Goal: Task Accomplishment & Management: Use online tool/utility

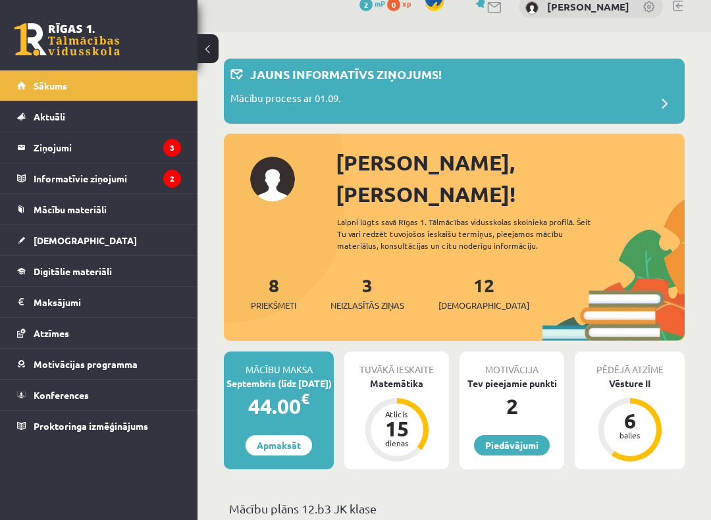
scroll to position [28, 0]
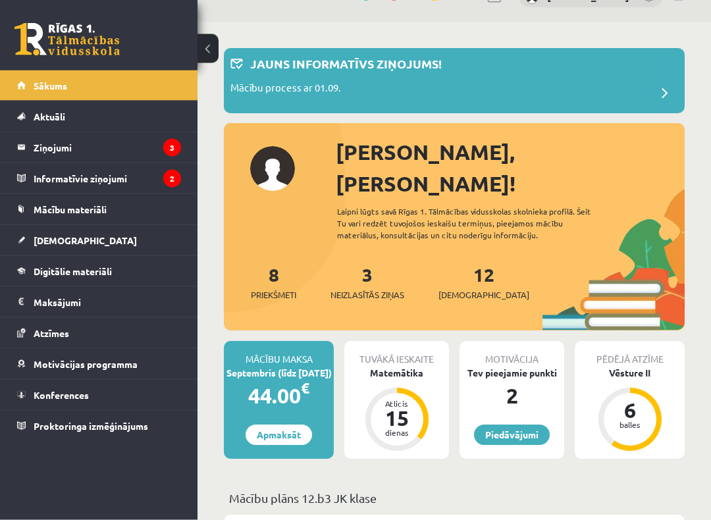
click at [417, 400] on div "Atlicis 15 dienas" at bounding box center [397, 420] width 53 height 53
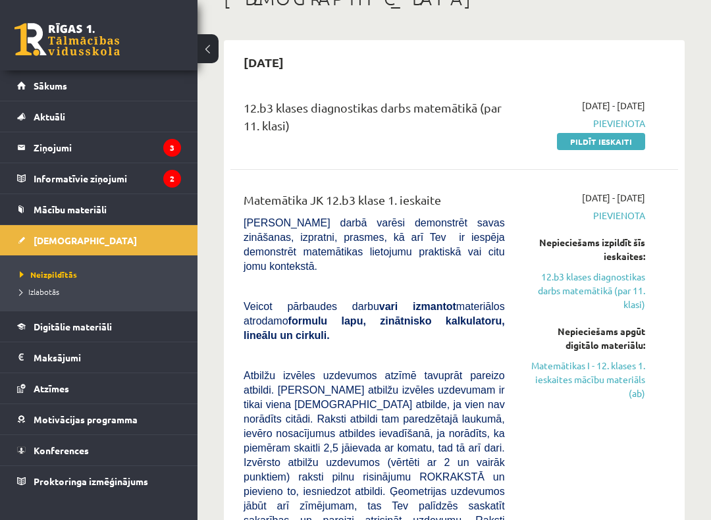
scroll to position [92, 0]
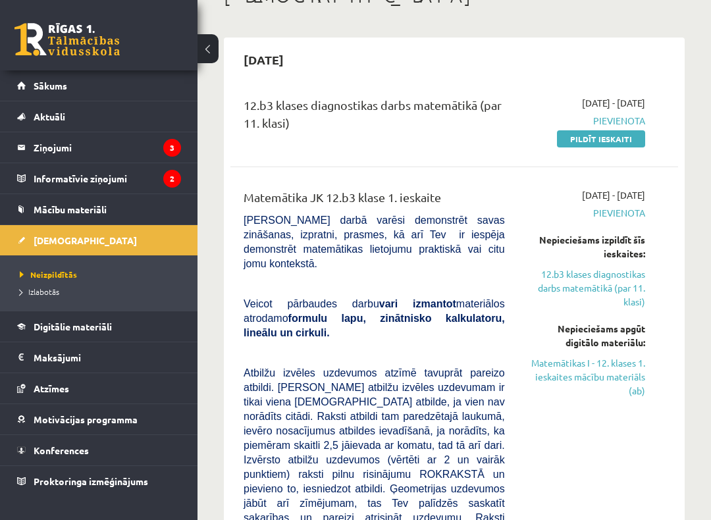
click at [629, 292] on link "12.b3 klases diagnostikas darbs matemātikā (par 11. klasi)" at bounding box center [585, 287] width 120 height 41
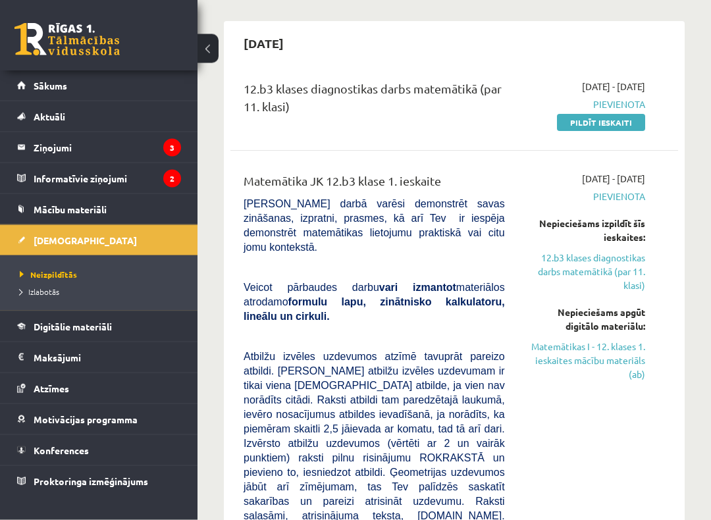
scroll to position [108, 0]
click at [623, 349] on link "Matemātikas I - 12. klases 1. ieskaites mācību materiāls (ab)" at bounding box center [585, 360] width 120 height 41
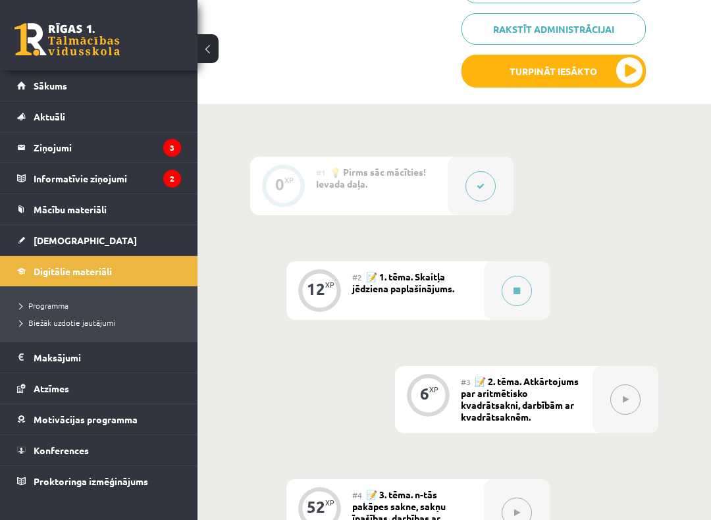
scroll to position [475, 0]
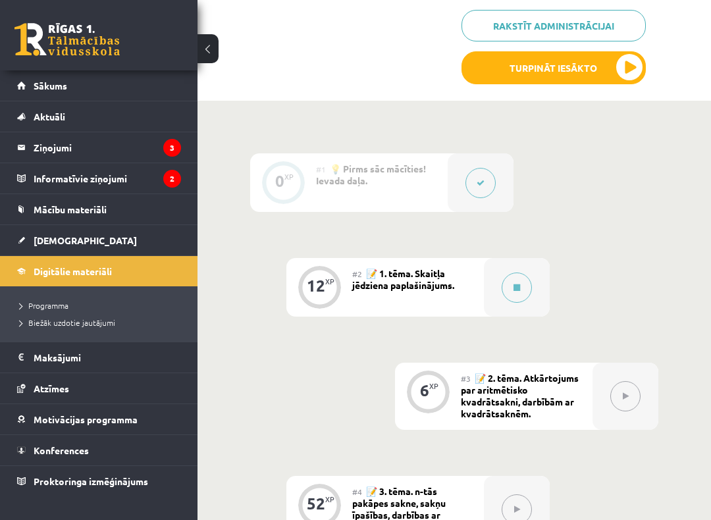
click at [518, 299] on button at bounding box center [517, 287] width 30 height 30
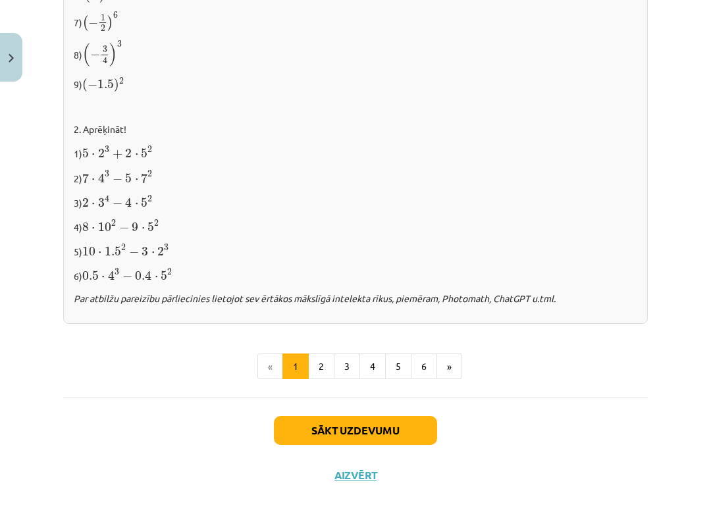
click at [382, 414] on button "Sākt uzdevumu" at bounding box center [355, 430] width 163 height 29
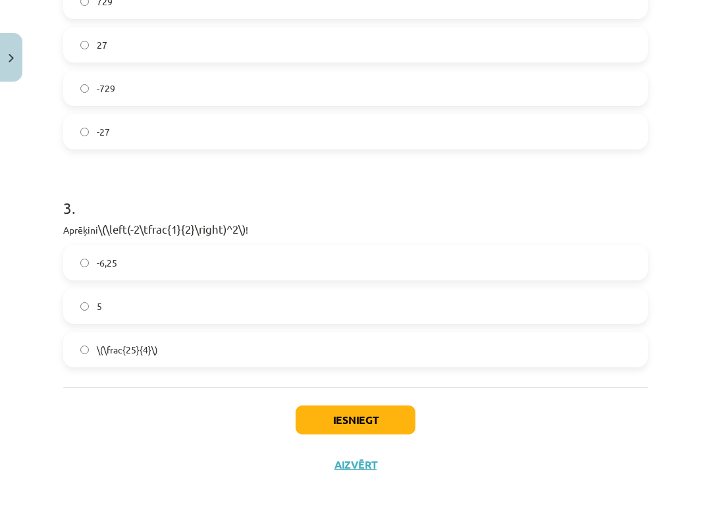
scroll to position [735, 0]
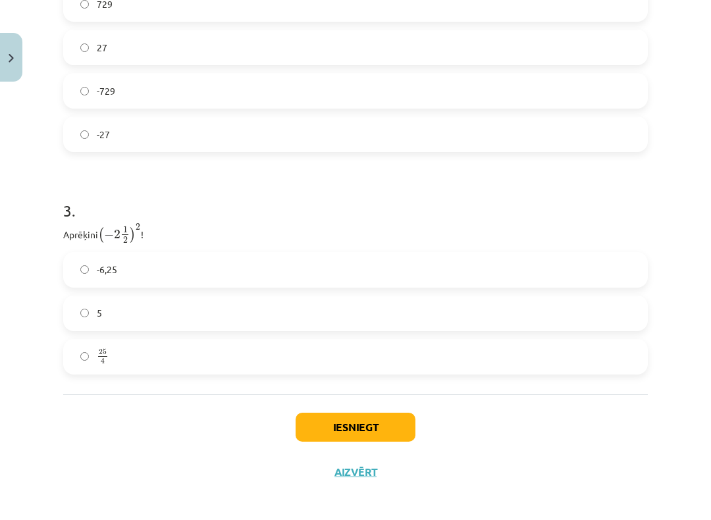
click at [363, 414] on button "Aizvērt" at bounding box center [355, 471] width 50 height 13
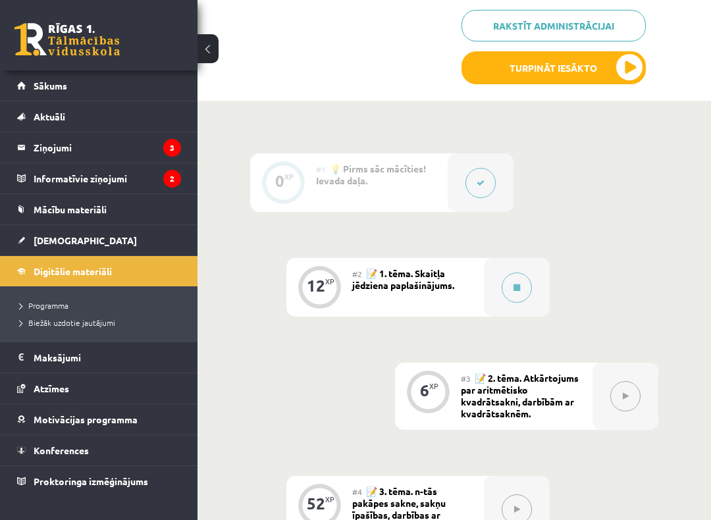
click at [515, 296] on button at bounding box center [517, 287] width 30 height 30
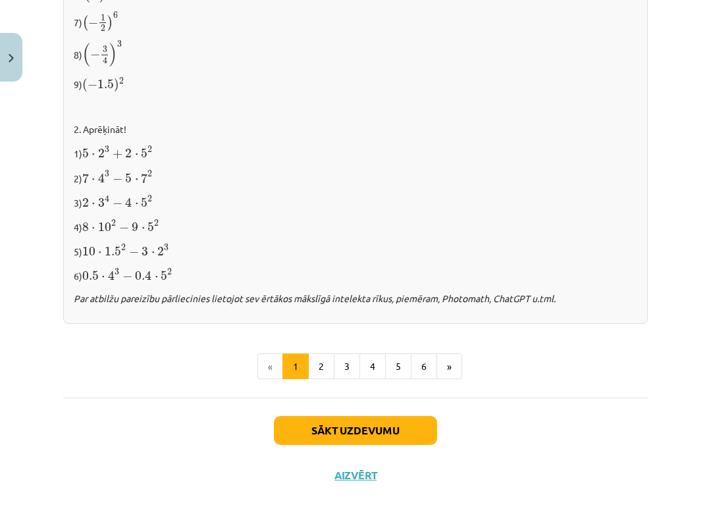
click at [388, 414] on button "Sākt uzdevumu" at bounding box center [355, 430] width 163 height 29
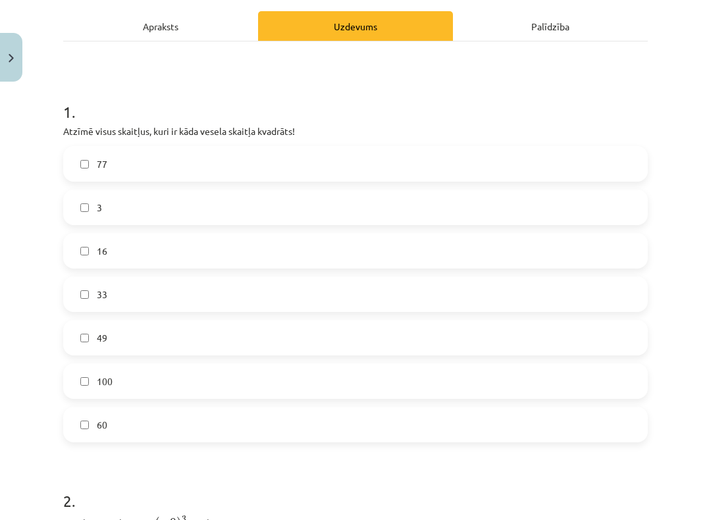
scroll to position [182, 0]
click at [86, 390] on label "100" at bounding box center [356, 381] width 582 height 33
click at [80, 262] on label "16" at bounding box center [356, 250] width 582 height 33
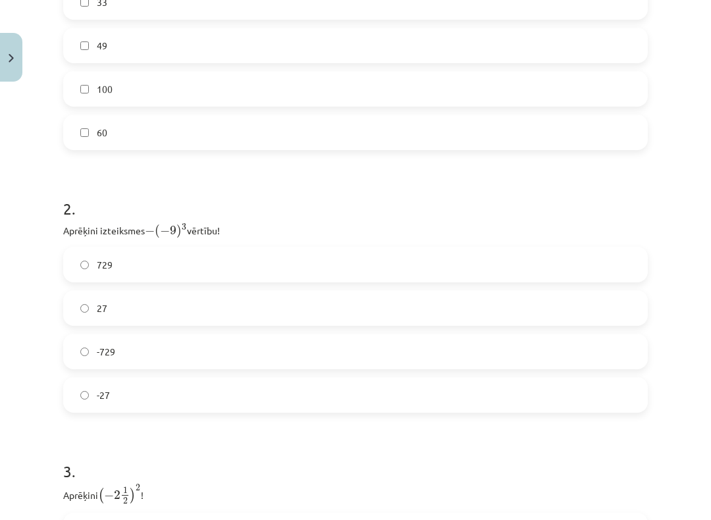
scroll to position [475, 0]
click at [108, 307] on label "27" at bounding box center [356, 308] width 582 height 33
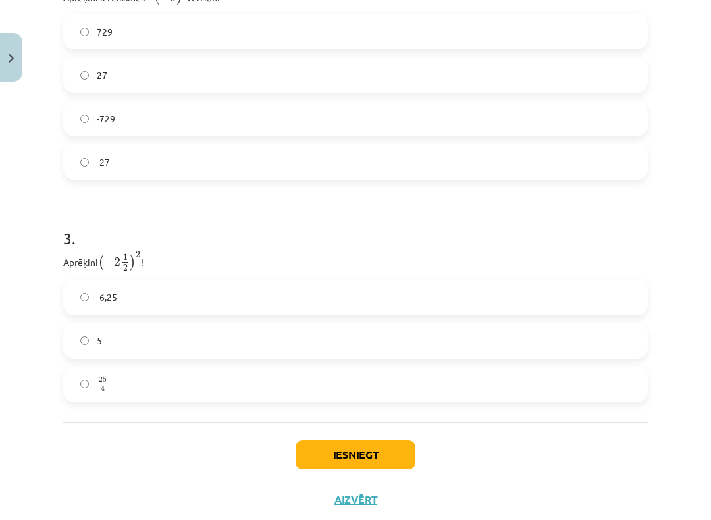
scroll to position [708, 0]
click at [104, 298] on span "-6,25" at bounding box center [107, 297] width 20 height 14
click at [332, 414] on button "Iesniegt" at bounding box center [356, 454] width 120 height 29
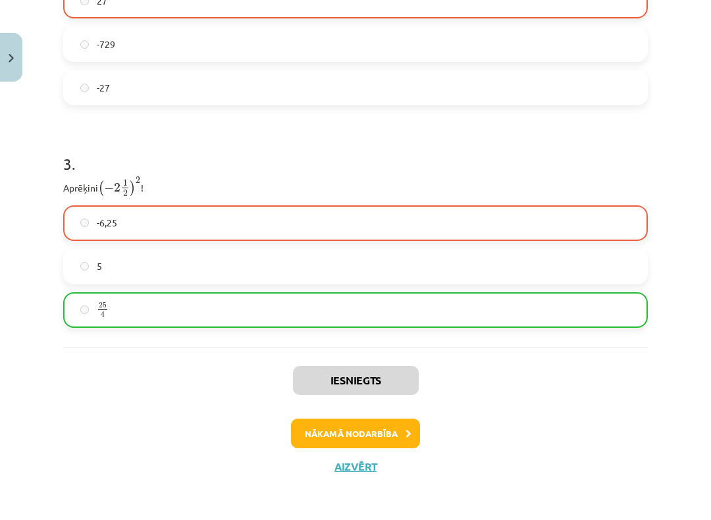
scroll to position [781, 0]
click at [321, 414] on button "Nākamā nodarbība" at bounding box center [355, 435] width 129 height 30
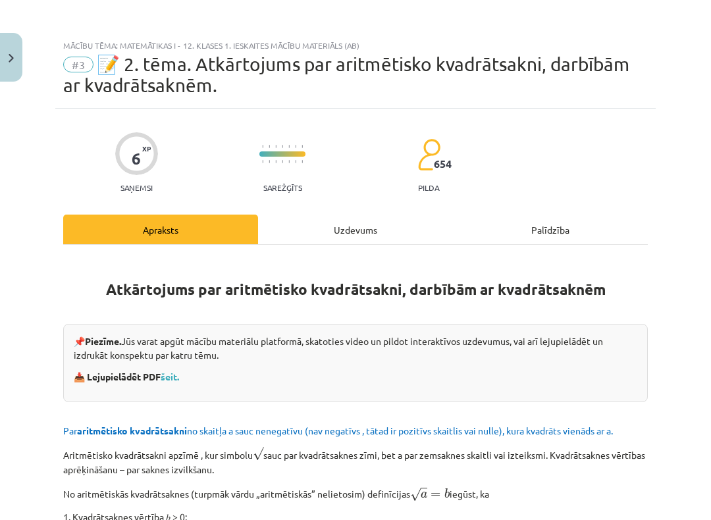
scroll to position [0, 0]
click at [18, 55] on button "Close" at bounding box center [11, 57] width 22 height 49
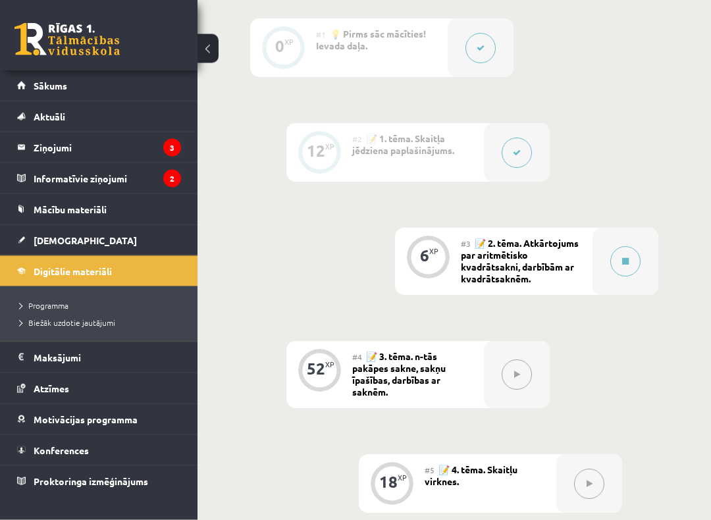
scroll to position [588, 0]
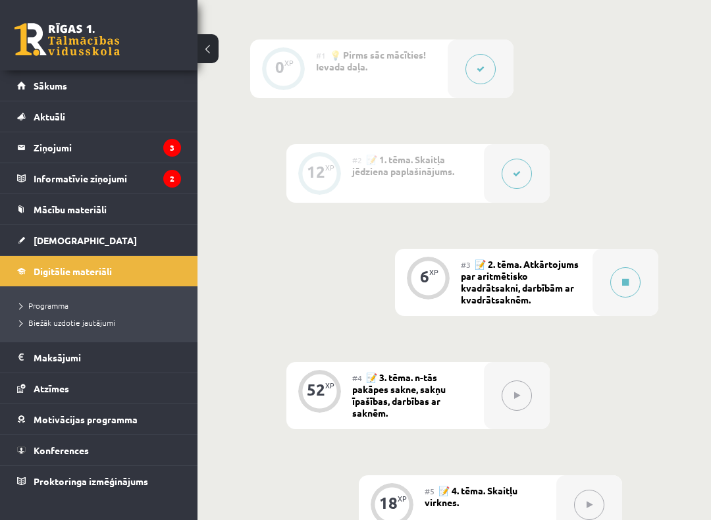
click at [629, 303] on div at bounding box center [625, 282] width 66 height 67
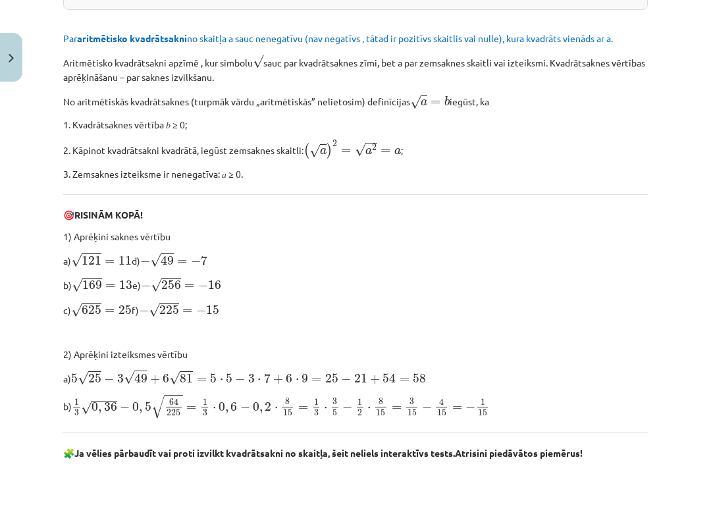
scroll to position [392, 0]
click at [80, 255] on span "√" at bounding box center [76, 261] width 11 height 14
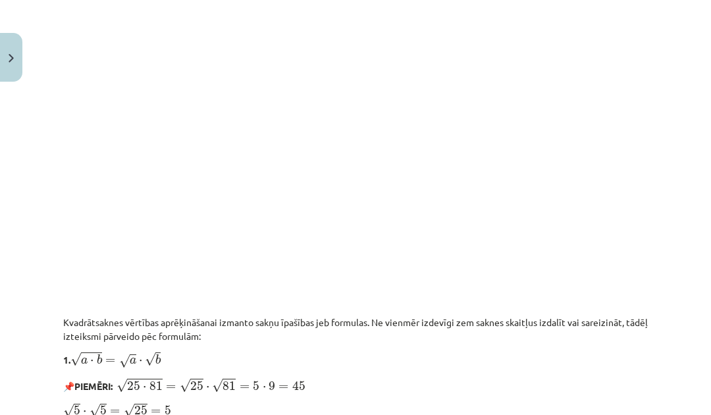
scroll to position [905, 0]
